Goal: Information Seeking & Learning: Stay updated

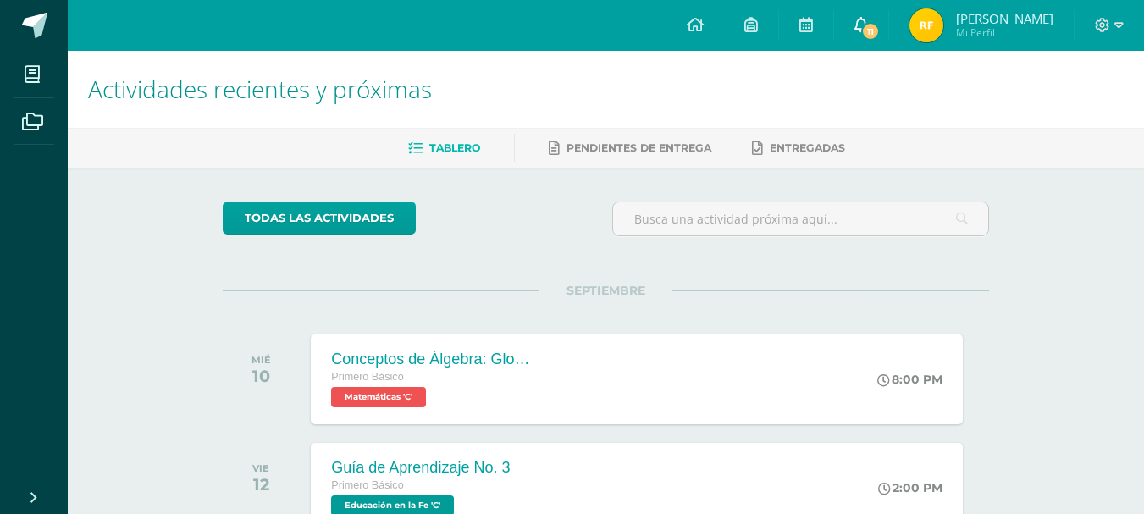
click at [876, 8] on link "11" at bounding box center [861, 25] width 54 height 51
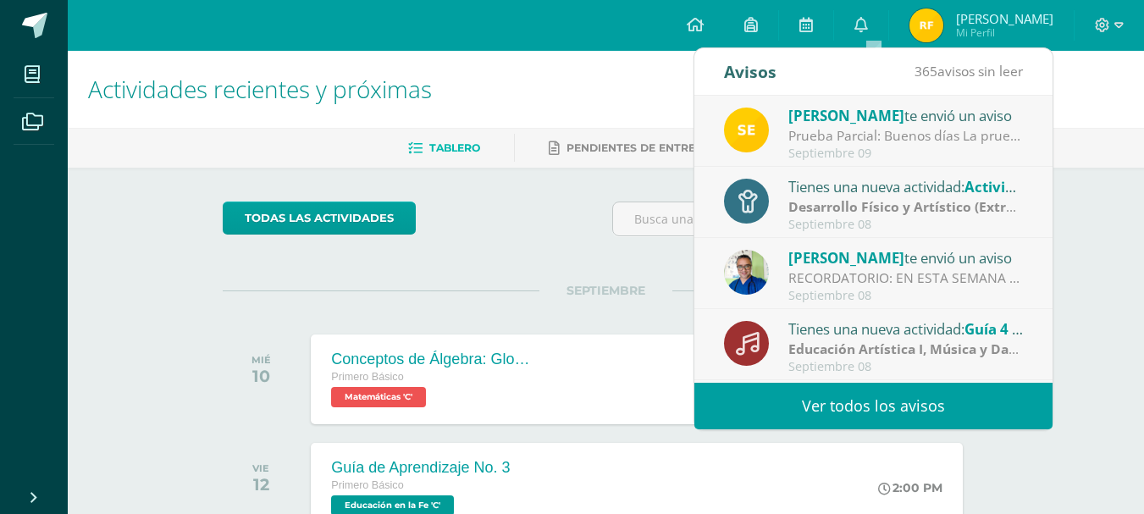
click at [860, 385] on link "Ver todos los avisos" at bounding box center [873, 406] width 358 height 47
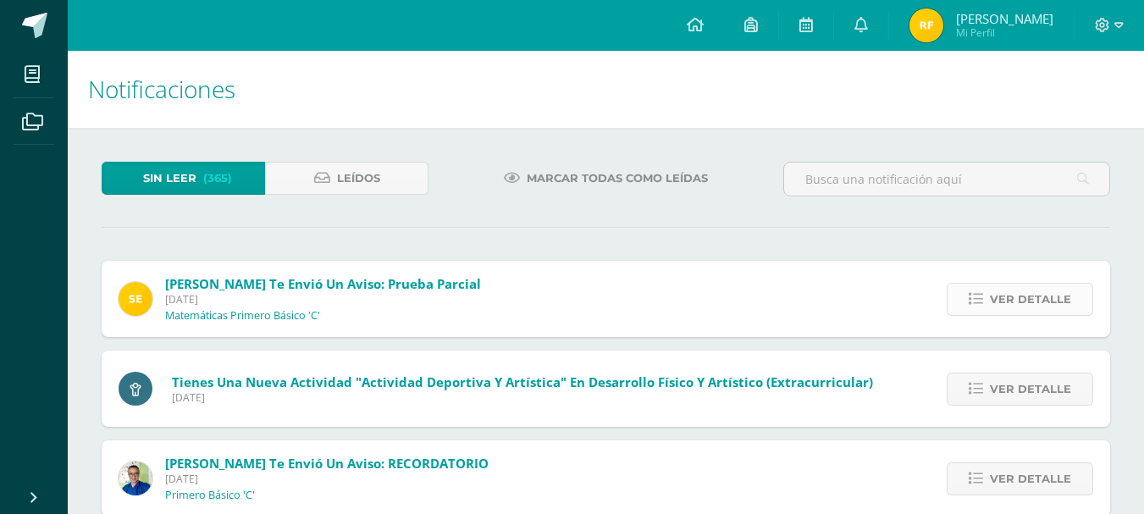
click at [1058, 304] on span "Ver detalle" at bounding box center [1030, 299] width 81 height 31
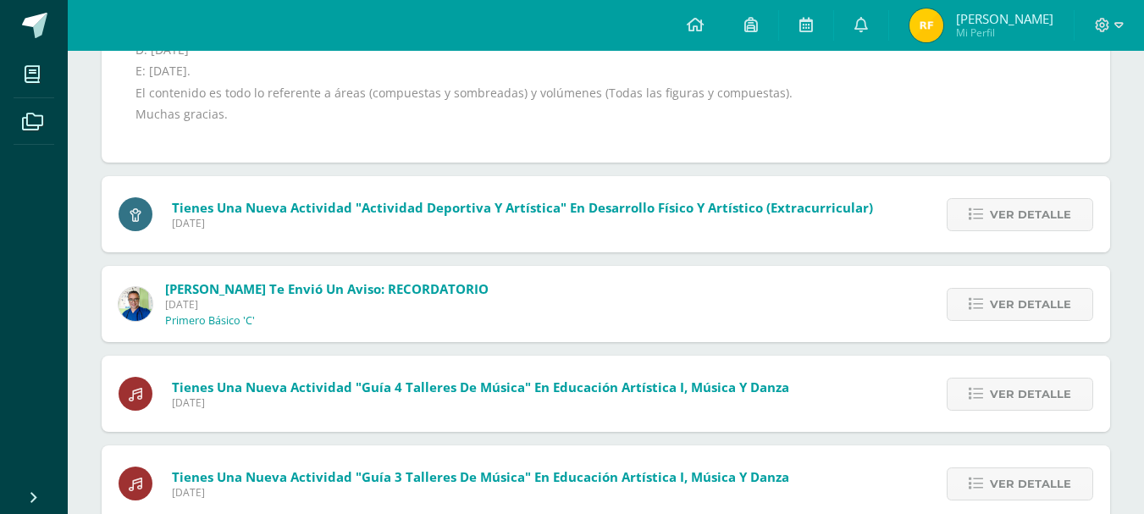
scroll to position [423, 0]
click at [1011, 210] on span "Ver detalle" at bounding box center [1030, 213] width 81 height 31
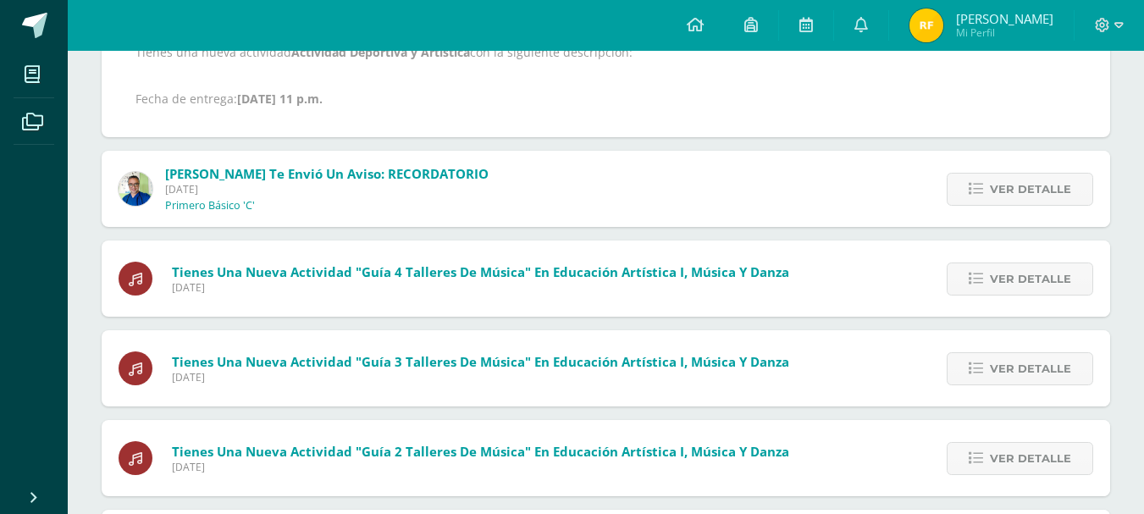
scroll to position [340, 0]
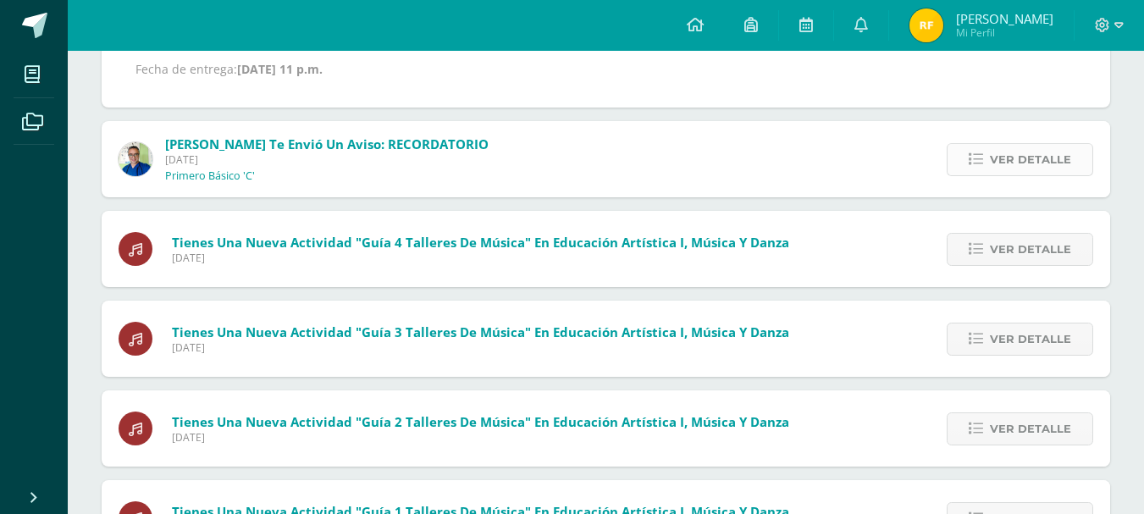
click at [987, 169] on link "Ver detalle" at bounding box center [1020, 159] width 146 height 33
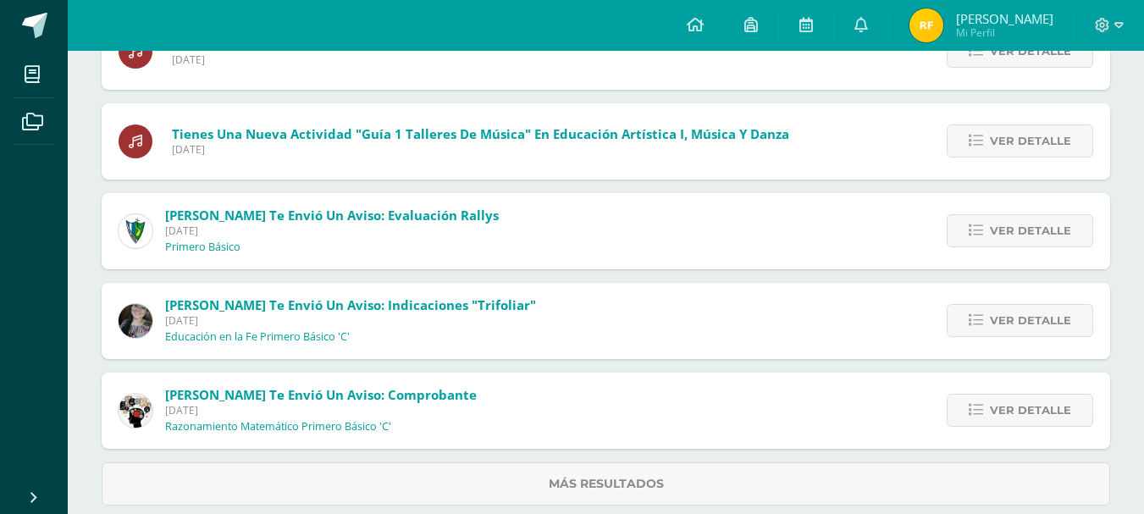
scroll to position [602, 0]
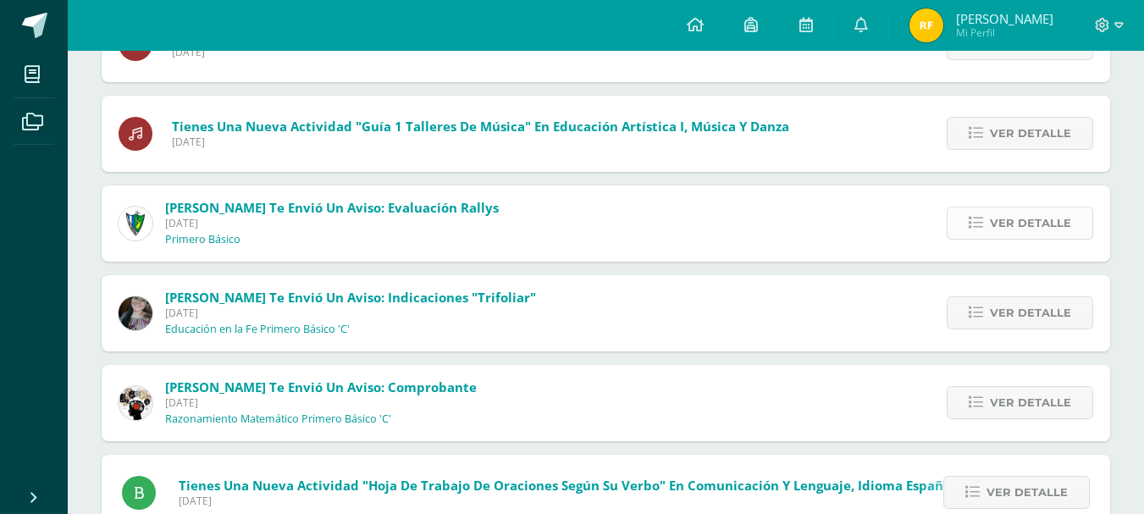
click at [1025, 209] on span "Ver detalle" at bounding box center [1030, 222] width 81 height 31
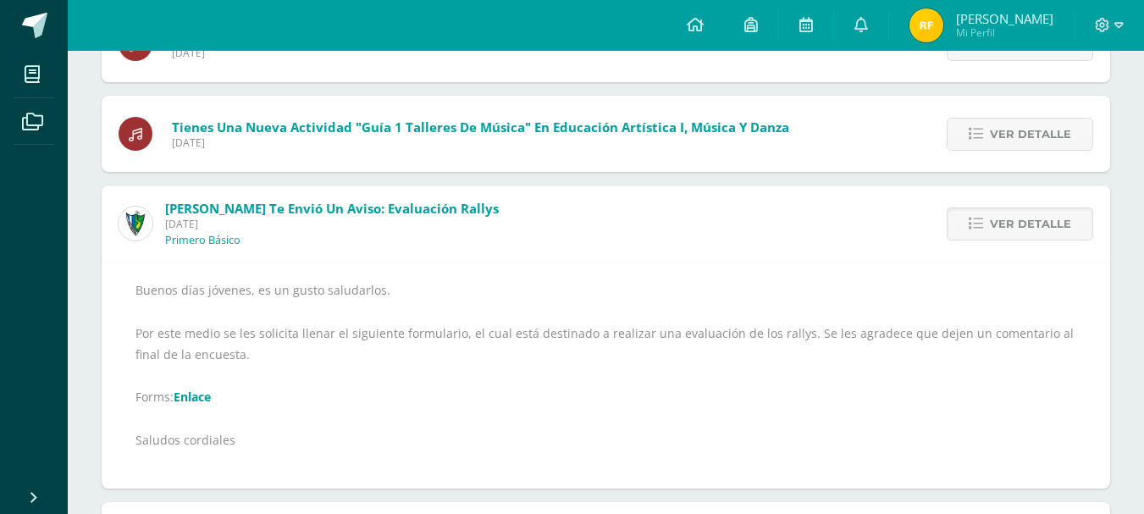
scroll to position [519, 0]
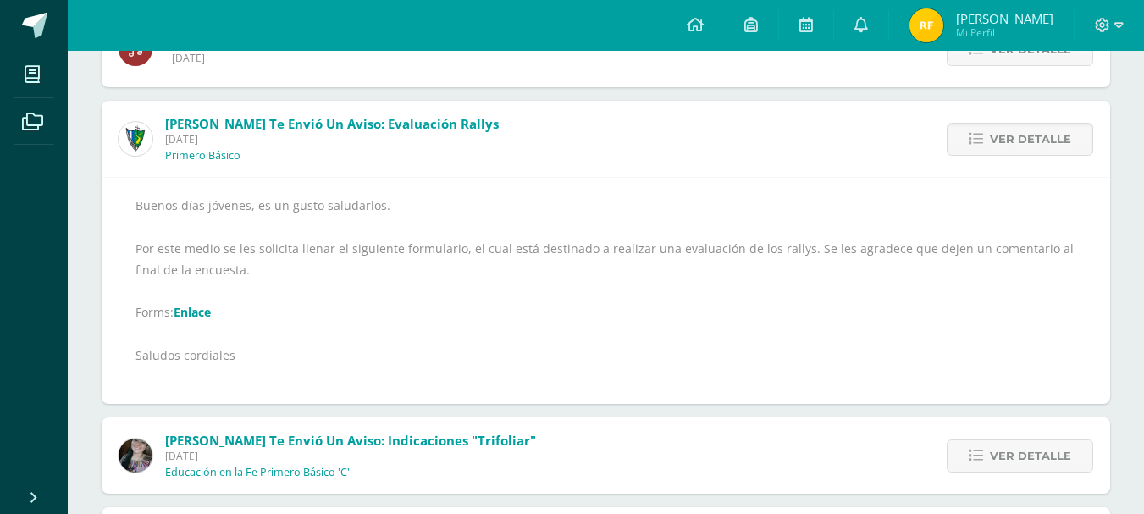
click at [211, 305] on link "Enlace" at bounding box center [192, 312] width 37 height 16
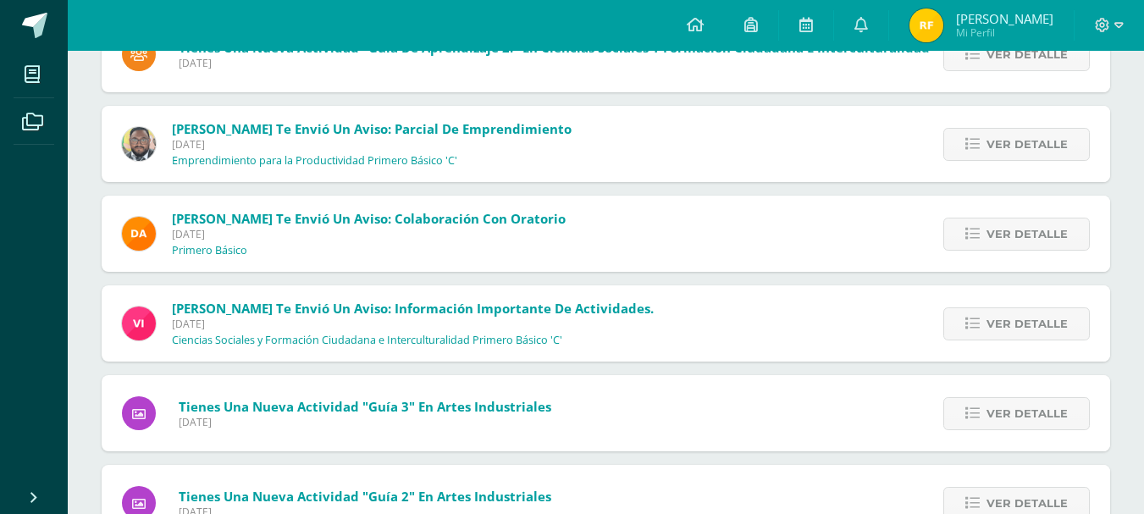
scroll to position [1281, 0]
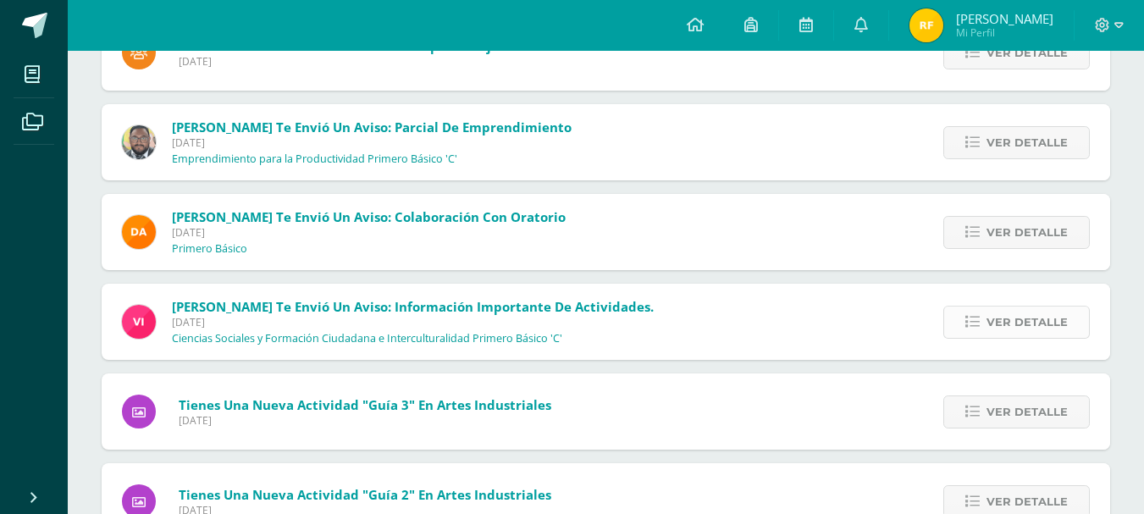
click at [986, 323] on link "Ver detalle" at bounding box center [1016, 322] width 146 height 33
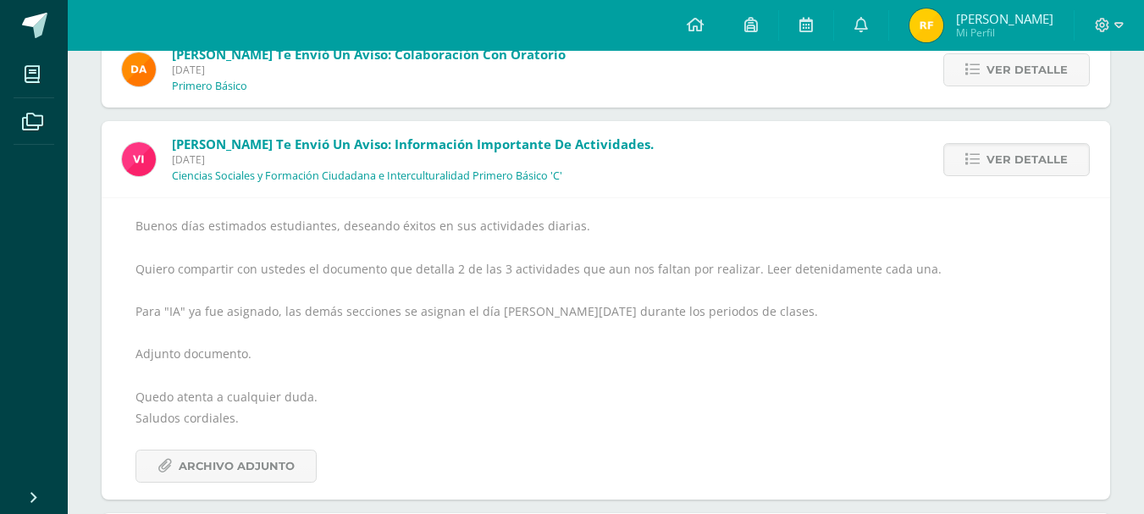
scroll to position [1134, 0]
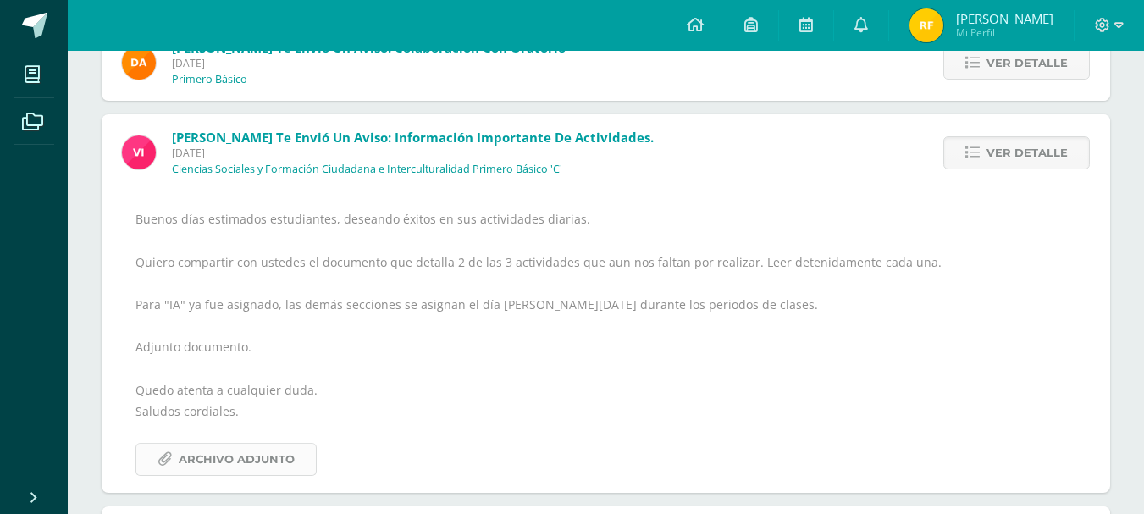
click at [240, 460] on span "Archivo Adjunto" at bounding box center [237, 459] width 116 height 31
